Goal: Task Accomplishment & Management: Use online tool/utility

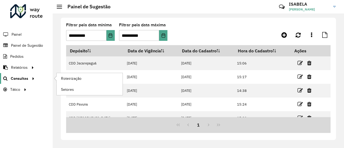
scroll to position [43, 0]
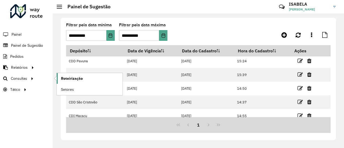
click at [66, 75] on link "Roteirização" at bounding box center [90, 78] width 66 height 11
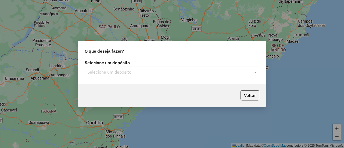
click at [148, 70] on div "Selecione um depósito Selecione um depósito" at bounding box center [172, 69] width 175 height 17
click at [148, 71] on input "text" at bounding box center [166, 72] width 159 height 6
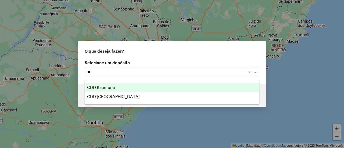
type input "***"
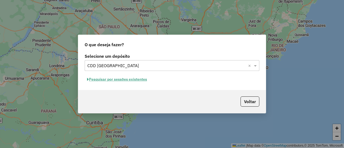
click at [131, 79] on button "Pesquisar por sessões existentes" at bounding box center [117, 79] width 65 height 8
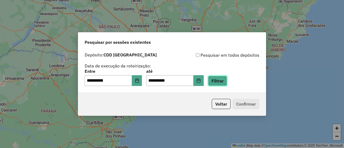
click at [223, 79] on button "Filtrar" at bounding box center [217, 81] width 19 height 10
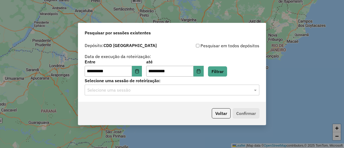
click at [129, 89] on input "text" at bounding box center [166, 90] width 159 height 6
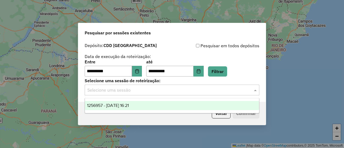
click at [129, 105] on span "1256957 - 01/09/2025 16:21" at bounding box center [108, 105] width 42 height 5
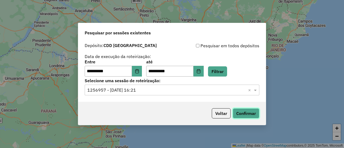
click at [248, 117] on button "Confirmar" at bounding box center [246, 113] width 27 height 10
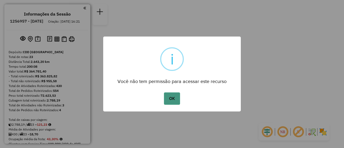
click at [169, 98] on button "OK" at bounding box center [172, 98] width 16 height 12
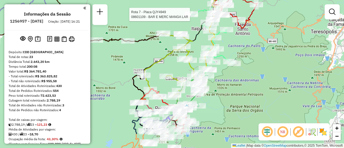
drag, startPoint x: 190, startPoint y: 77, endPoint x: 195, endPoint y: 51, distance: 26.6
click at [195, 51] on div "Rota 7 - Placa QJY4949 08601109 - BAR E MERC MANGA LAR Janela de atendimento Gr…" at bounding box center [172, 74] width 344 height 148
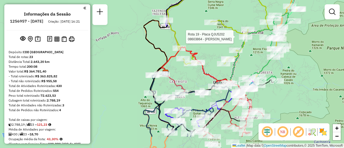
drag, startPoint x: 183, startPoint y: 78, endPoint x: 206, endPoint y: 52, distance: 34.7
click at [206, 52] on div "Rota 7 - Placa QJY4949 08601109 - BAR E MERC MANGA LAR Rota 19 - Placa QJU5202 …" at bounding box center [172, 74] width 344 height 148
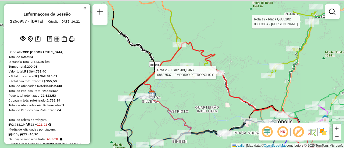
drag, startPoint x: 238, startPoint y: 70, endPoint x: 216, endPoint y: 95, distance: 33.6
click at [216, 95] on div "Rota 7 - Placa QJY4949 08601109 - BAR E MERC MANGA LAR Rota 19 - Placa QJU5202 …" at bounding box center [172, 74] width 344 height 148
